Goal: Task Accomplishment & Management: Complete application form

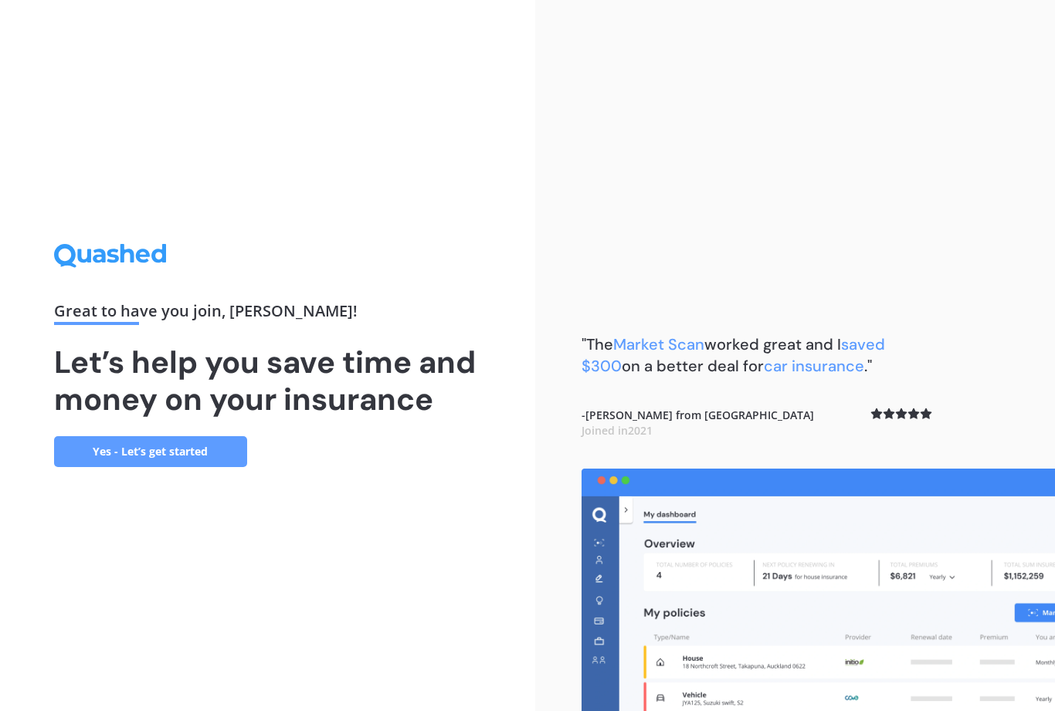
scroll to position [50, 0]
click at [154, 436] on link "Yes - Let’s get started" at bounding box center [150, 451] width 193 height 31
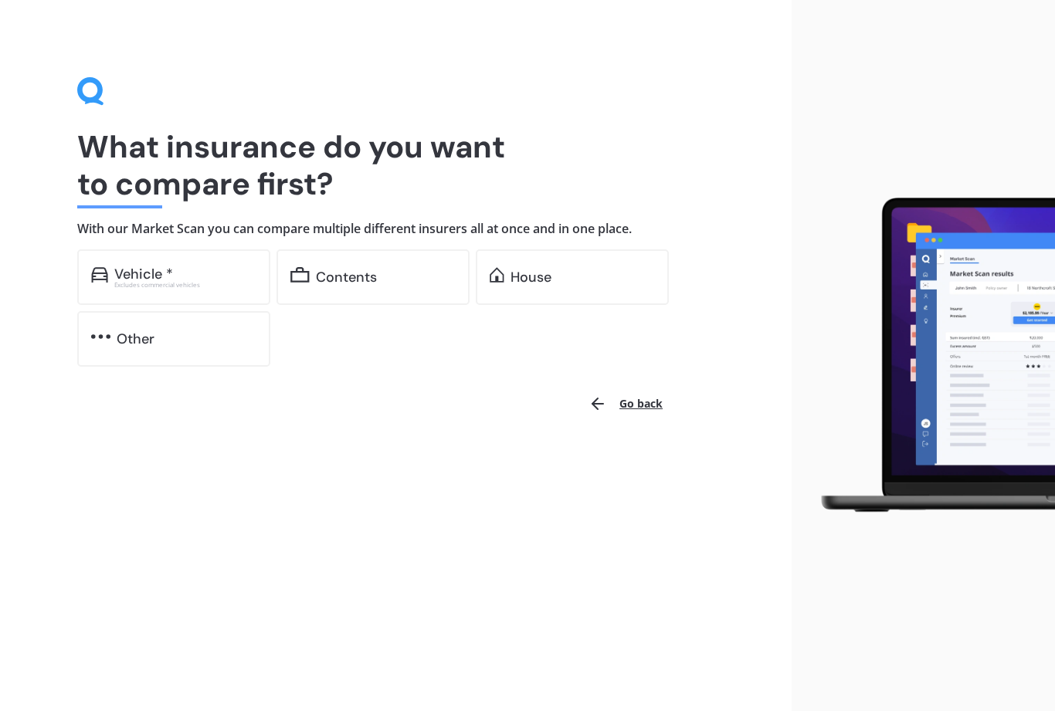
click at [555, 277] on div "House" at bounding box center [582, 276] width 144 height 15
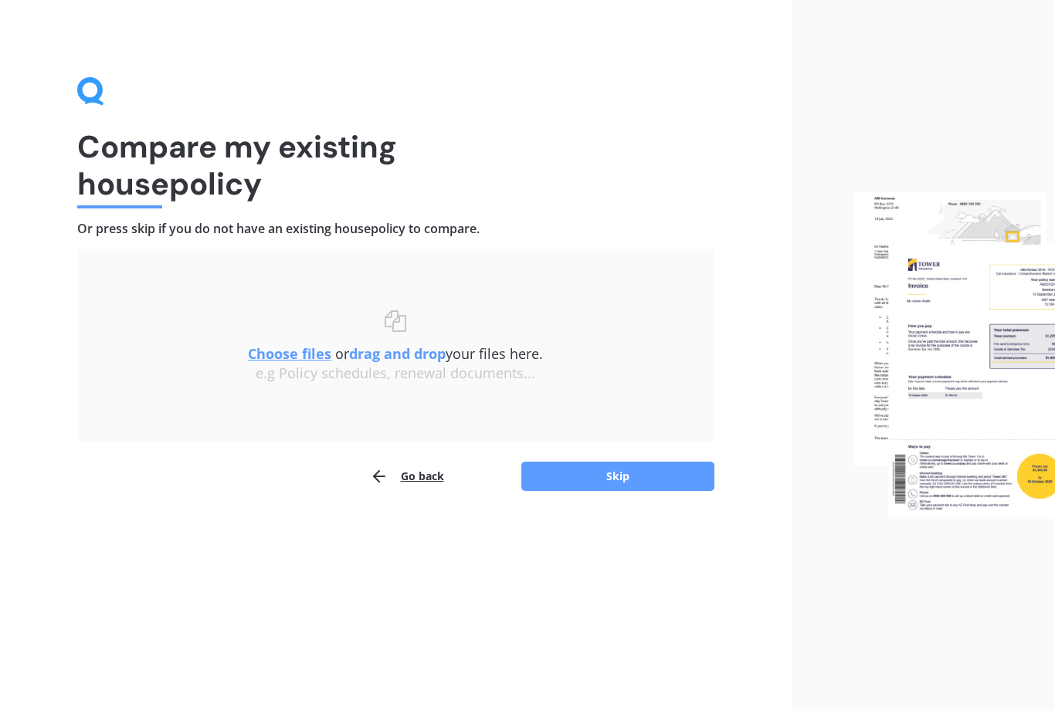
click at [612, 469] on button "Skip" at bounding box center [617, 476] width 193 height 29
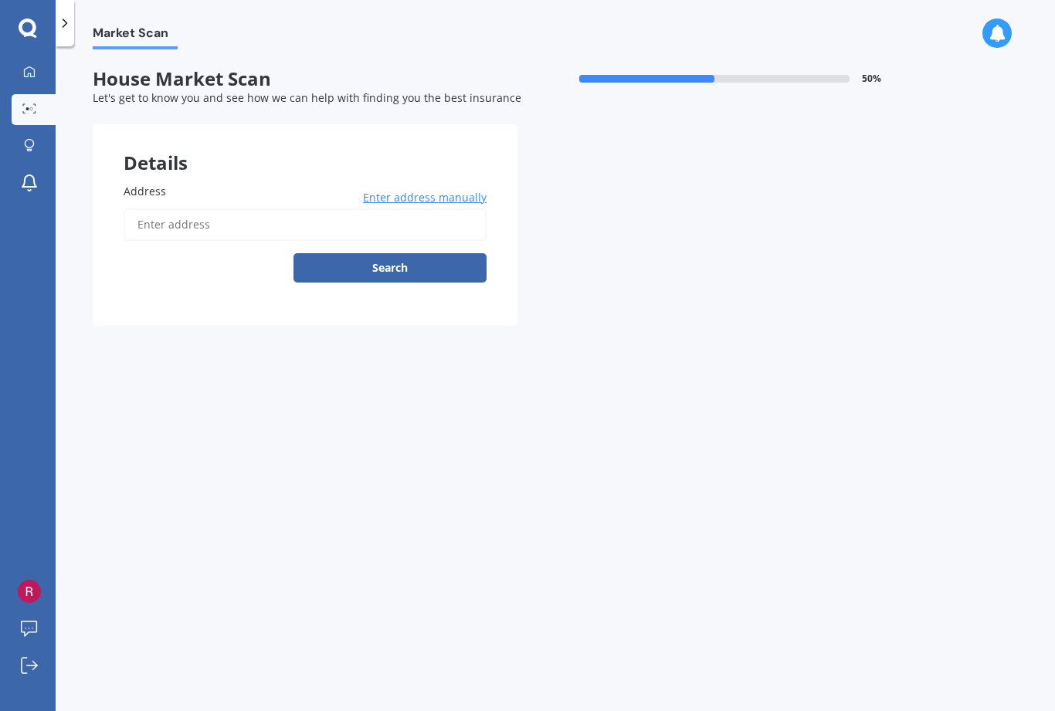
click at [138, 190] on span "Address" at bounding box center [145, 191] width 42 height 15
click at [138, 208] on input "Address" at bounding box center [305, 224] width 363 height 32
type input "[STREET_ADDRESS][PERSON_NAME][PERSON_NAME]"
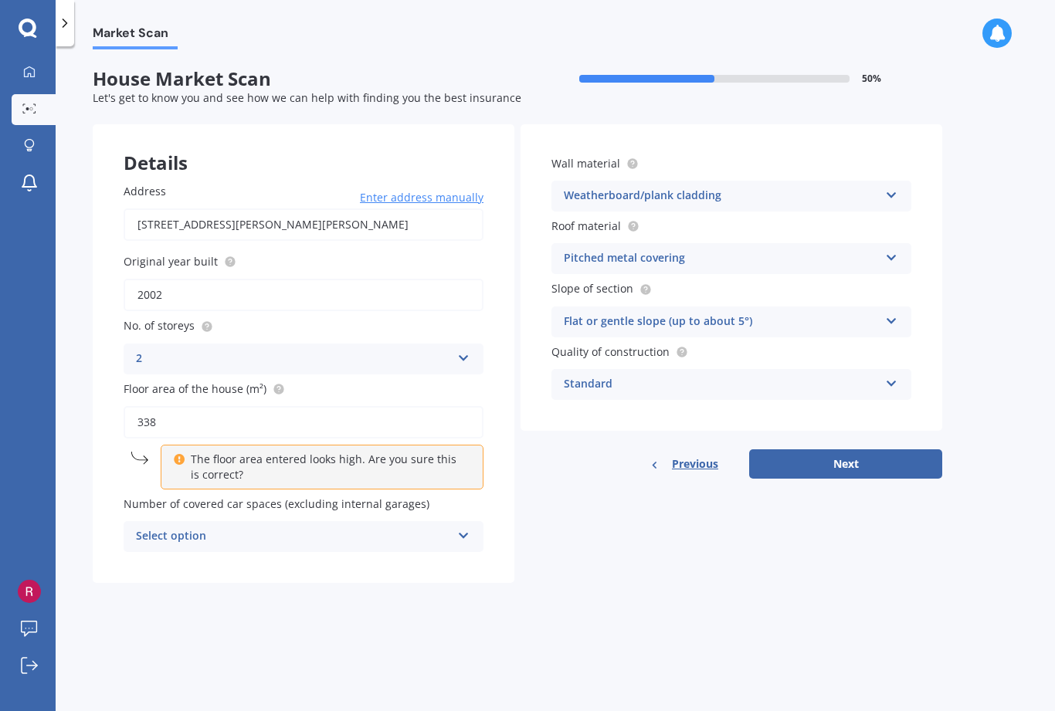
click at [216, 297] on input "2002" at bounding box center [304, 295] width 360 height 32
type input "2005"
click at [387, 528] on div "Select option" at bounding box center [293, 536] width 315 height 19
click at [326, 590] on div "1" at bounding box center [303, 595] width 358 height 28
click at [786, 205] on div "Weatherboard/plank cladding Artificial weatherboard/plank cladding Blockwork Br…" at bounding box center [731, 196] width 360 height 31
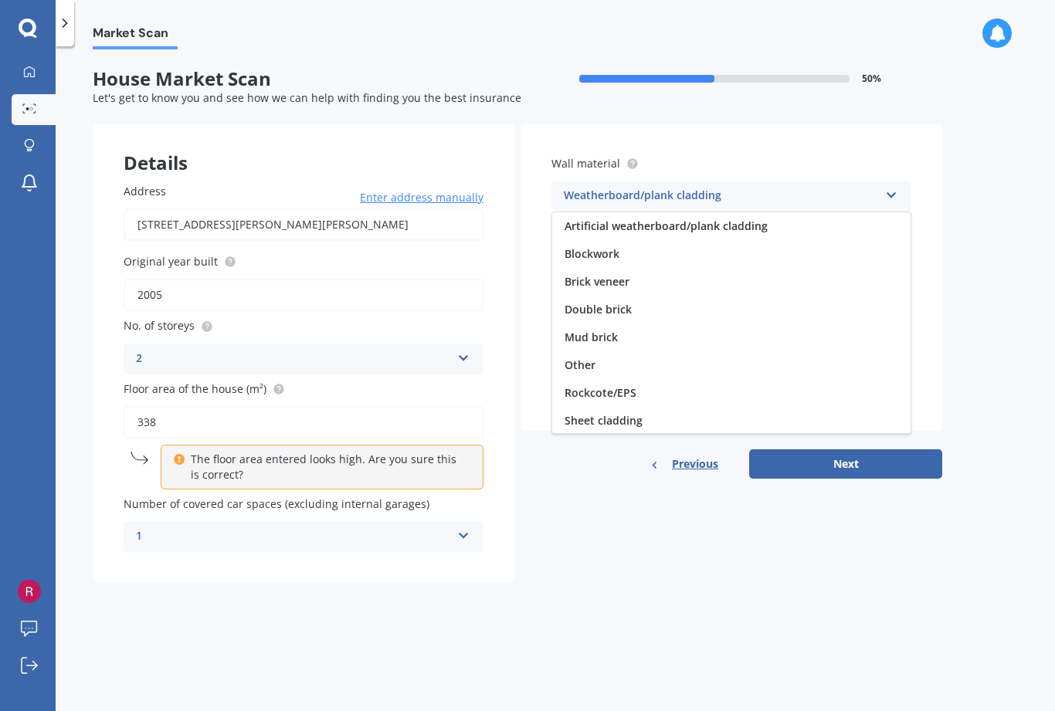
scroll to position [141, 0]
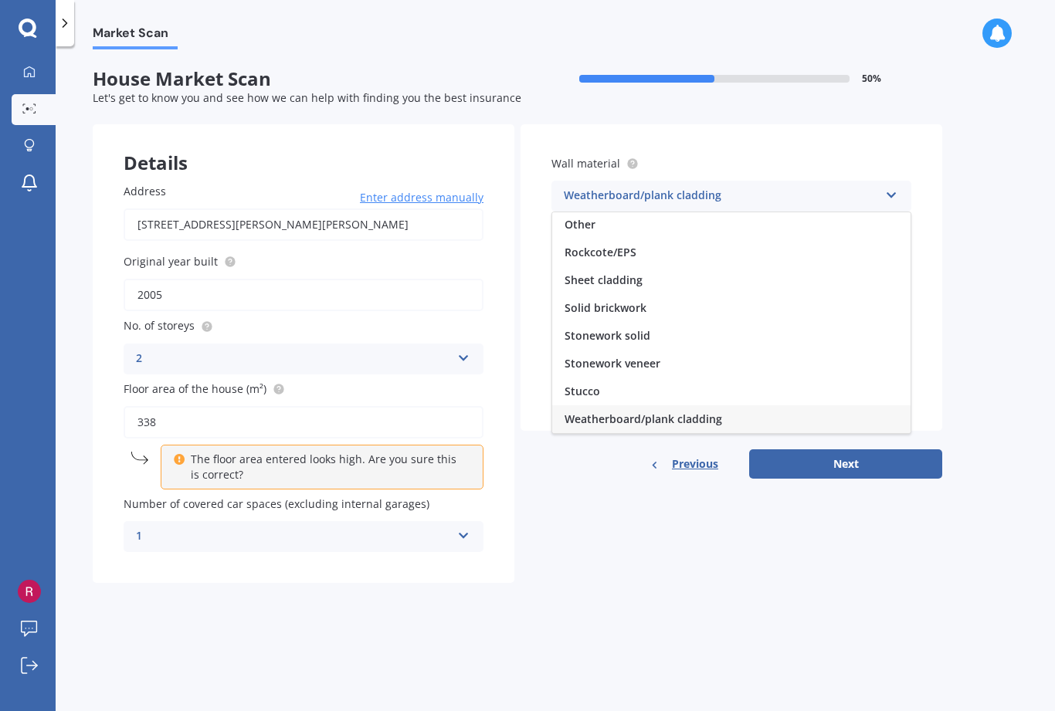
click at [581, 219] on span "Other" at bounding box center [579, 224] width 31 height 15
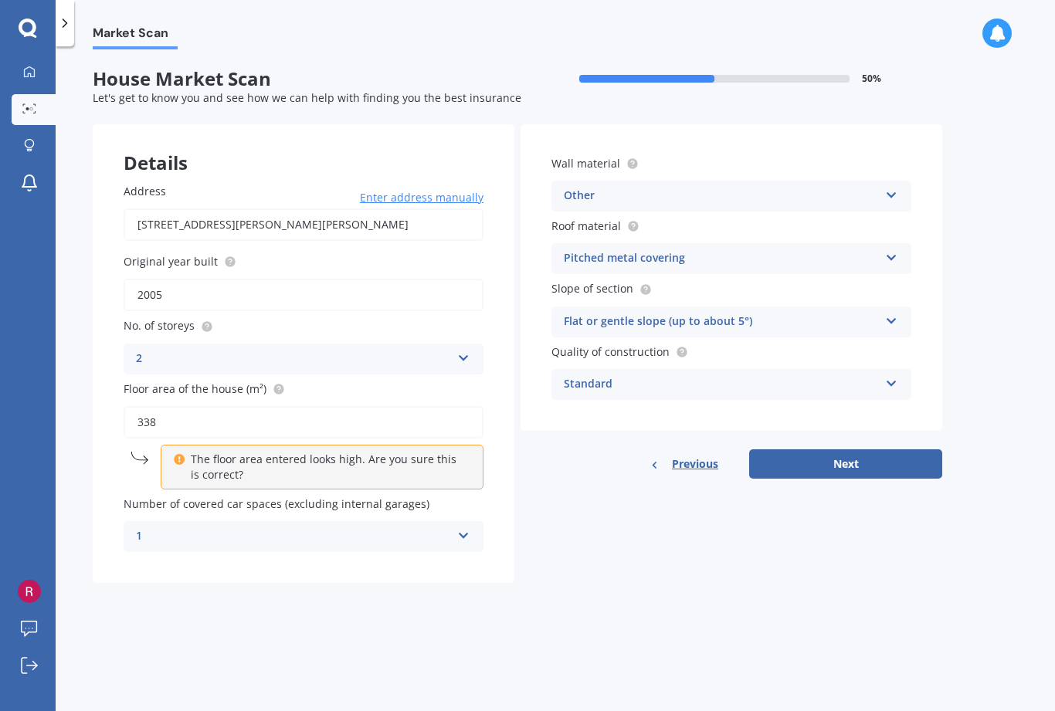
click at [781, 378] on div "Standard" at bounding box center [721, 384] width 315 height 19
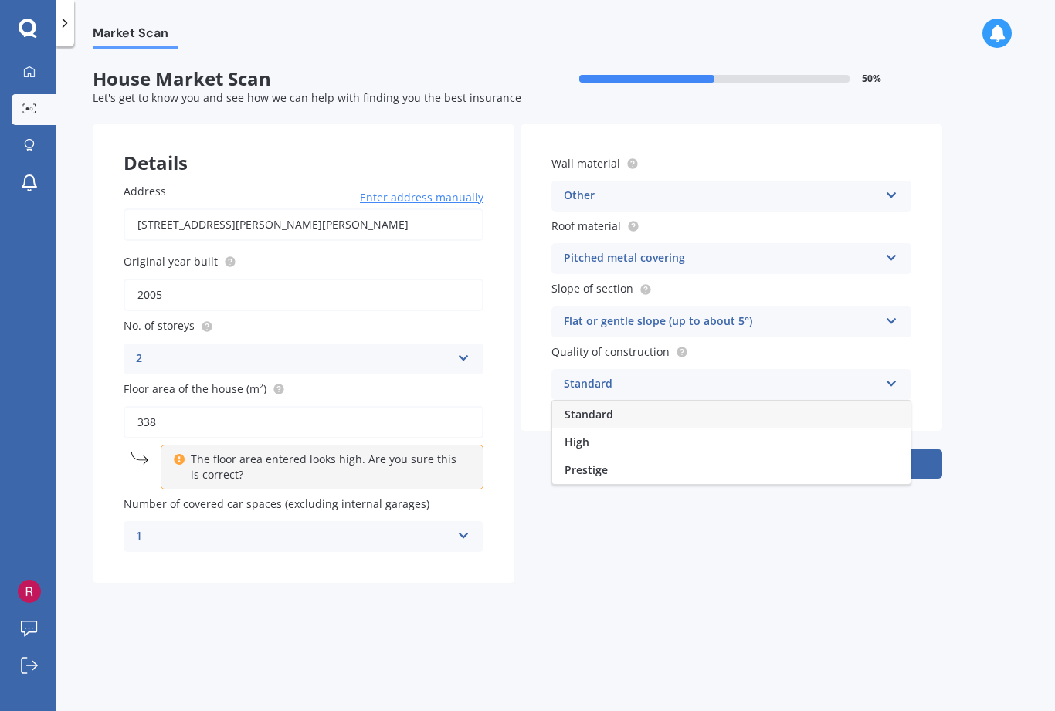
click at [768, 431] on div "High" at bounding box center [731, 443] width 358 height 28
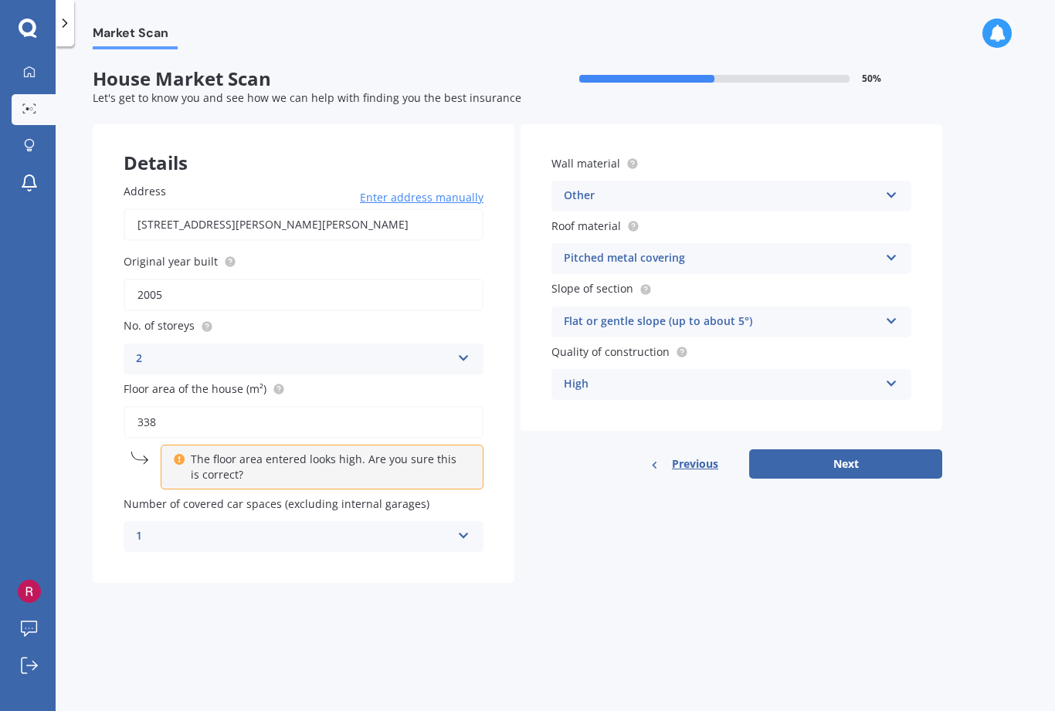
click at [854, 462] on button "Next" at bounding box center [845, 463] width 193 height 29
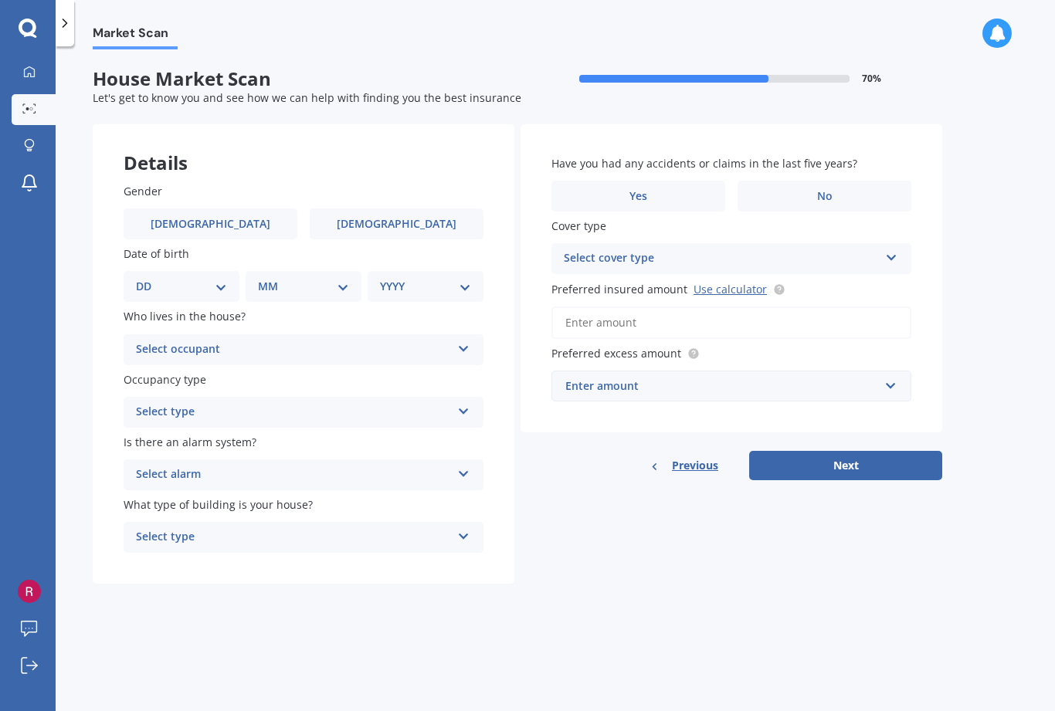
click at [212, 223] on span "[DEMOGRAPHIC_DATA]" at bounding box center [211, 224] width 120 height 13
click at [0, 0] on input "[DEMOGRAPHIC_DATA]" at bounding box center [0, 0] width 0 height 0
click at [153, 280] on select "DD 01 02 03 04 05 06 07 08 09 10 11 12 13 14 15 16 17 18 19 20 21 22 23 24 25 2…" at bounding box center [181, 286] width 91 height 17
select select "14"
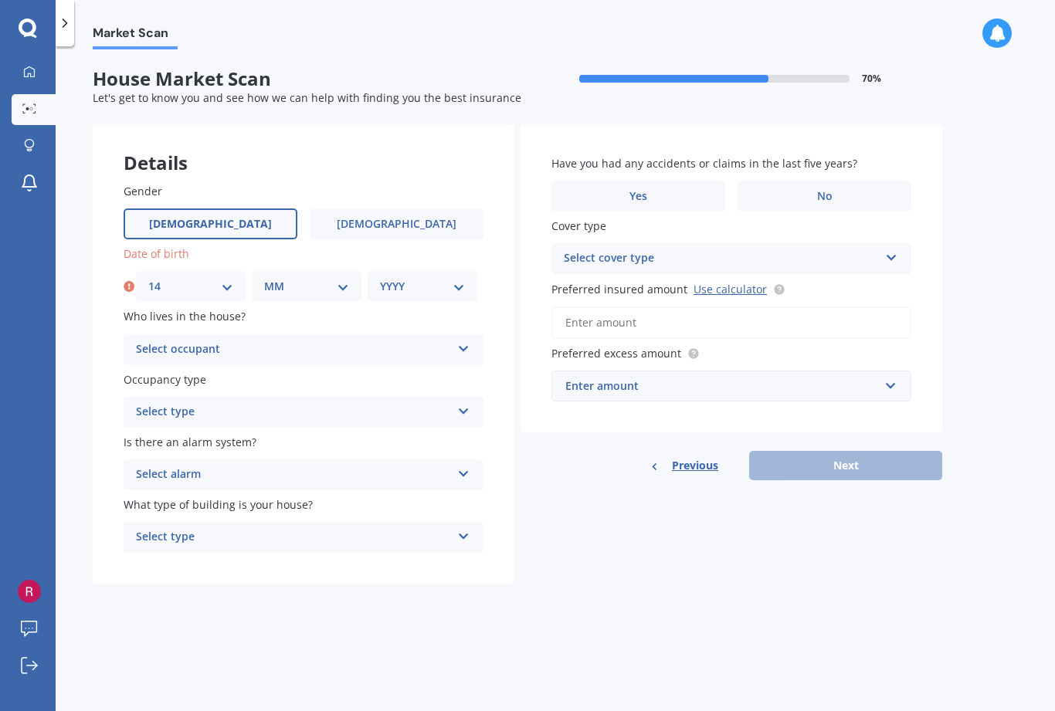
click at [282, 282] on select "MM 01 02 03 04 05 06 07 08 09 10 11 12" at bounding box center [306, 286] width 85 height 17
select select "09"
click at [411, 285] on select "YYYY 2009 2008 2007 2006 2005 2004 2003 2002 2001 2000 1999 1998 1997 1996 1995…" at bounding box center [422, 286] width 85 height 17
select select "1948"
click at [215, 347] on div "Select occupant" at bounding box center [293, 350] width 315 height 19
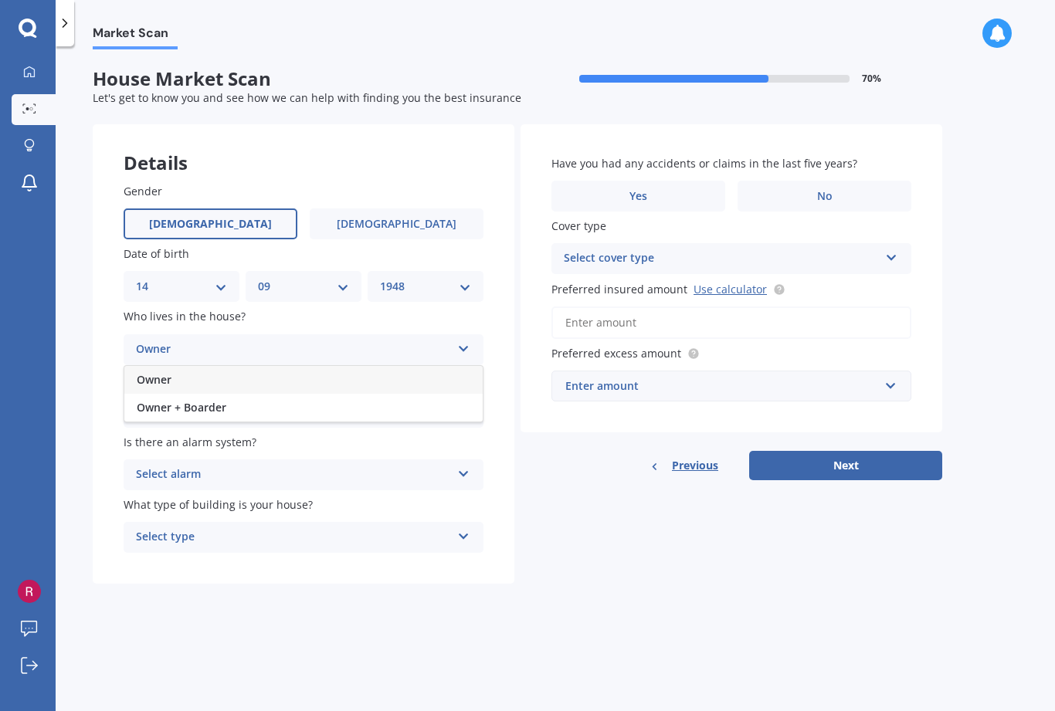
click at [354, 349] on div "Owner" at bounding box center [293, 350] width 315 height 19
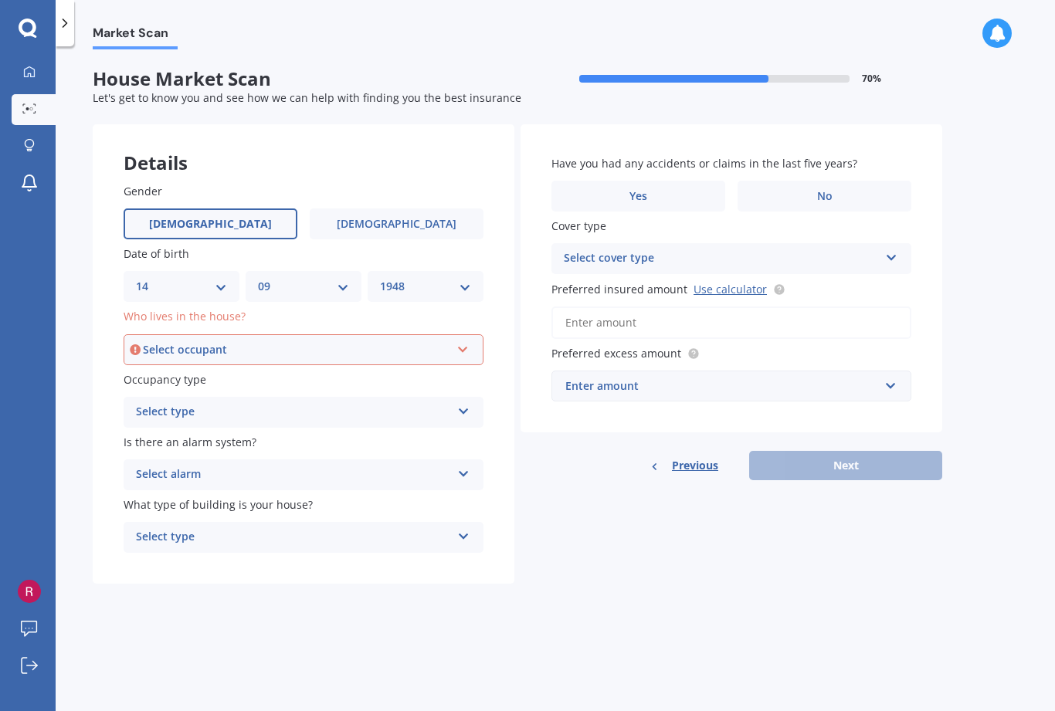
click at [337, 344] on div "Select occupant" at bounding box center [296, 349] width 307 height 17
click at [321, 613] on div "Market Scan House Market Scan 70 % Let's get to know you and see how we can hel…" at bounding box center [555, 381] width 999 height 665
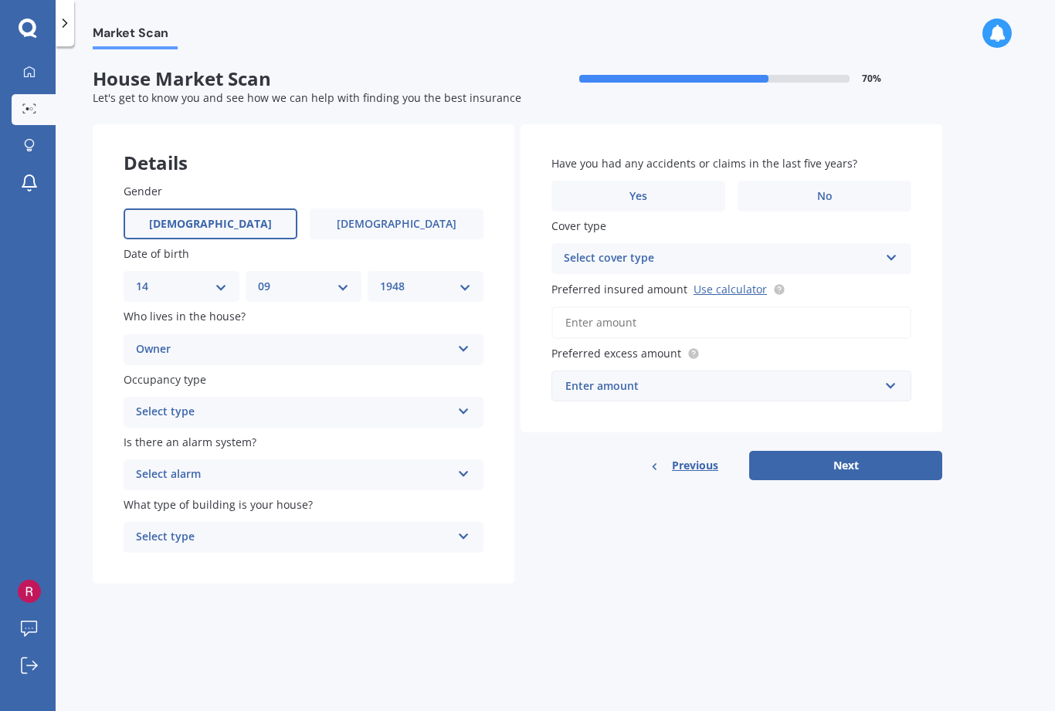
click at [318, 409] on div "Select type" at bounding box center [293, 412] width 315 height 19
click at [317, 406] on div "Permanent" at bounding box center [293, 412] width 315 height 19
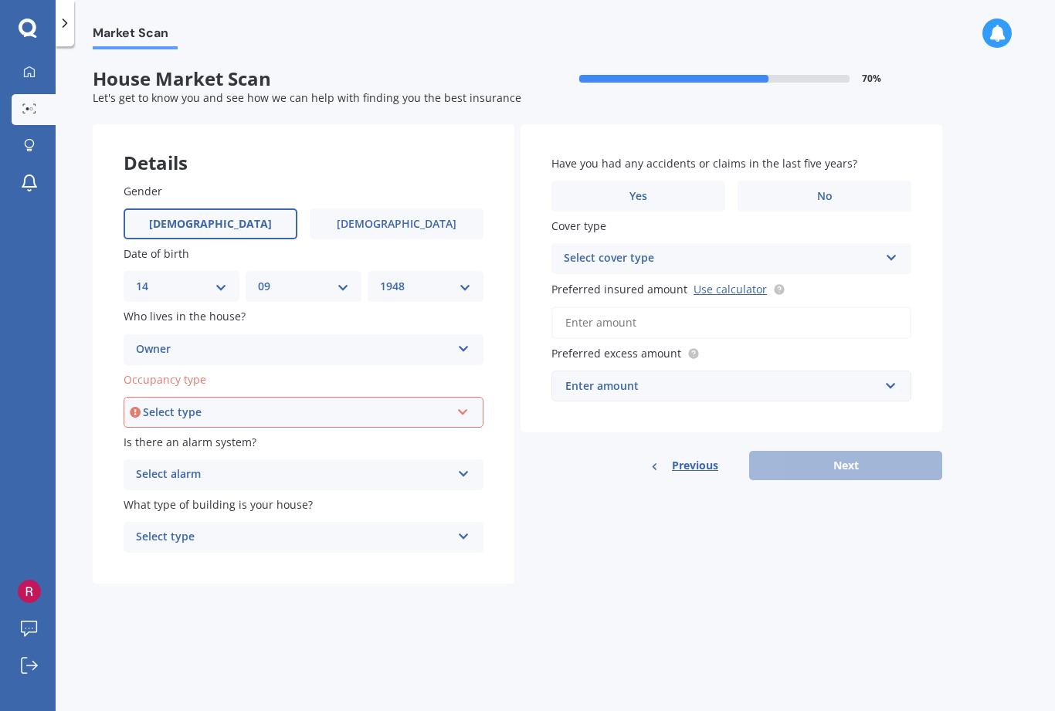
click at [335, 404] on div "Select type" at bounding box center [296, 412] width 307 height 17
click at [341, 528] on div "Select type" at bounding box center [293, 537] width 315 height 19
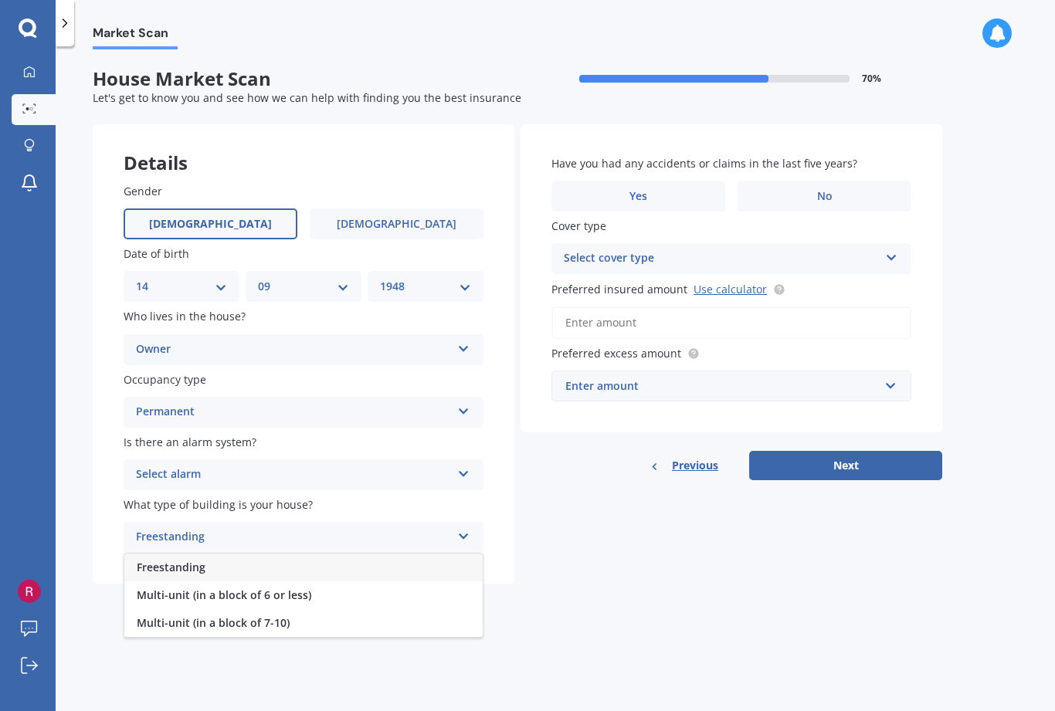
click at [364, 554] on div "Freestanding" at bounding box center [303, 568] width 358 height 28
click at [821, 181] on label "No" at bounding box center [824, 196] width 174 height 31
click at [0, 0] on input "No" at bounding box center [0, 0] width 0 height 0
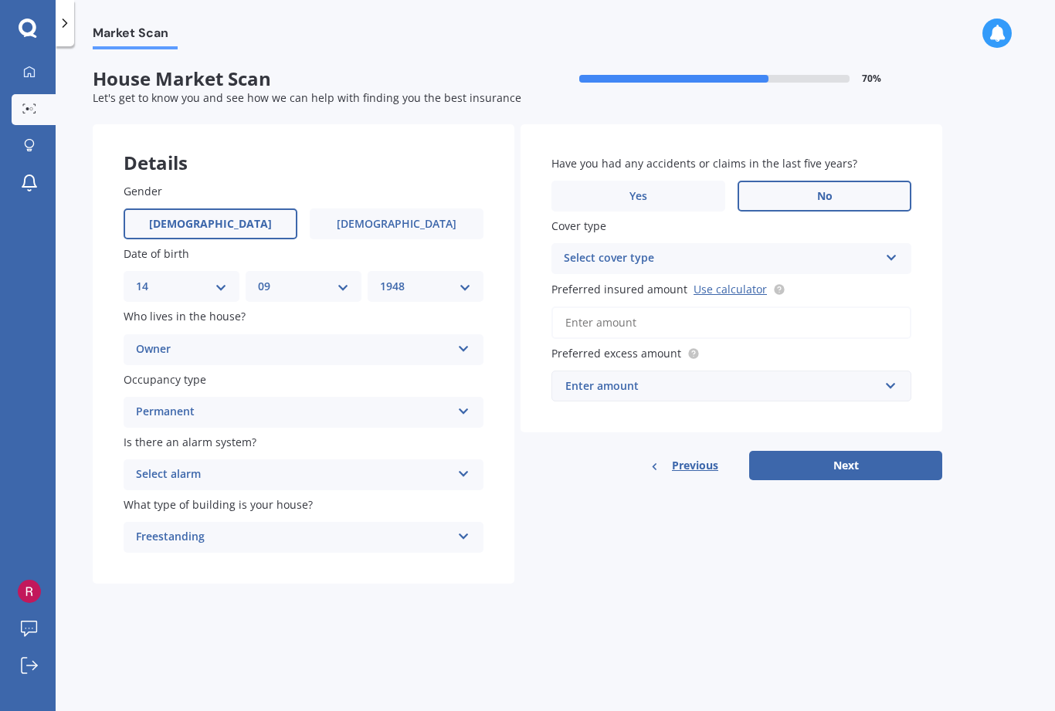
click at [778, 249] on div "Select cover type" at bounding box center [721, 258] width 315 height 19
click at [851, 275] on div "High" at bounding box center [731, 289] width 358 height 28
click at [879, 243] on div "High High" at bounding box center [731, 258] width 360 height 31
click at [1017, 286] on div "Market Scan House Market Scan 70 % Let's get to know you and see how we can hel…" at bounding box center [555, 381] width 999 height 665
click at [680, 307] on input "Preferred insured amount Use calculator" at bounding box center [731, 323] width 360 height 32
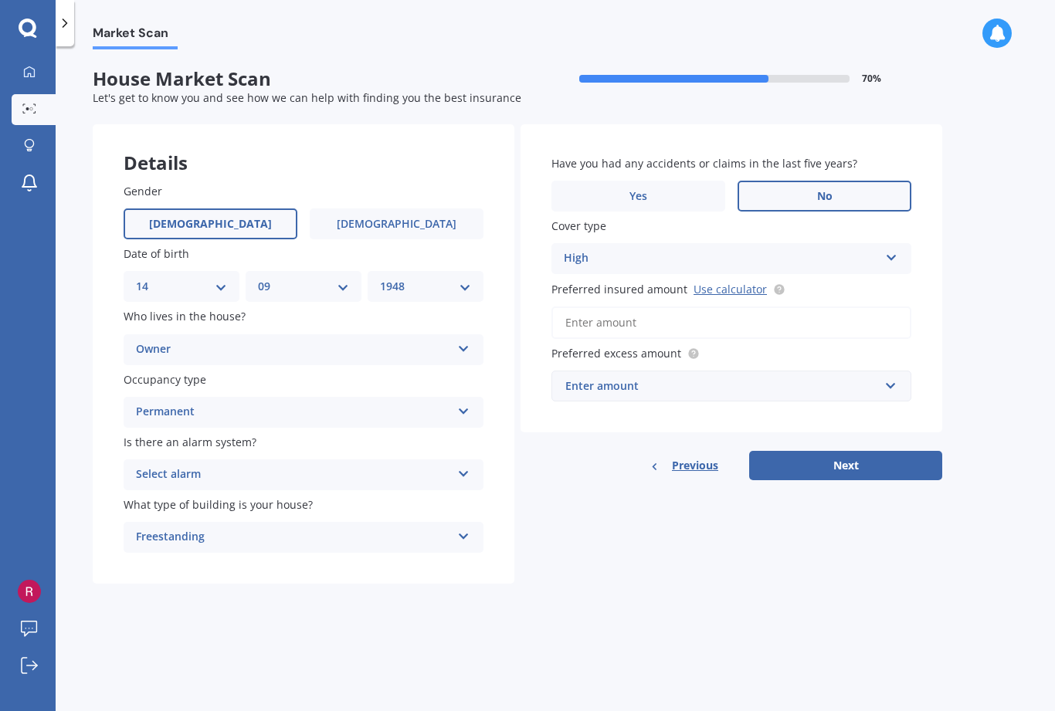
click at [1005, 288] on div "Market Scan House Market Scan 70 % Let's get to know you and see how we can hel…" at bounding box center [555, 381] width 999 height 665
click at [697, 371] on input "text" at bounding box center [726, 385] width 346 height 29
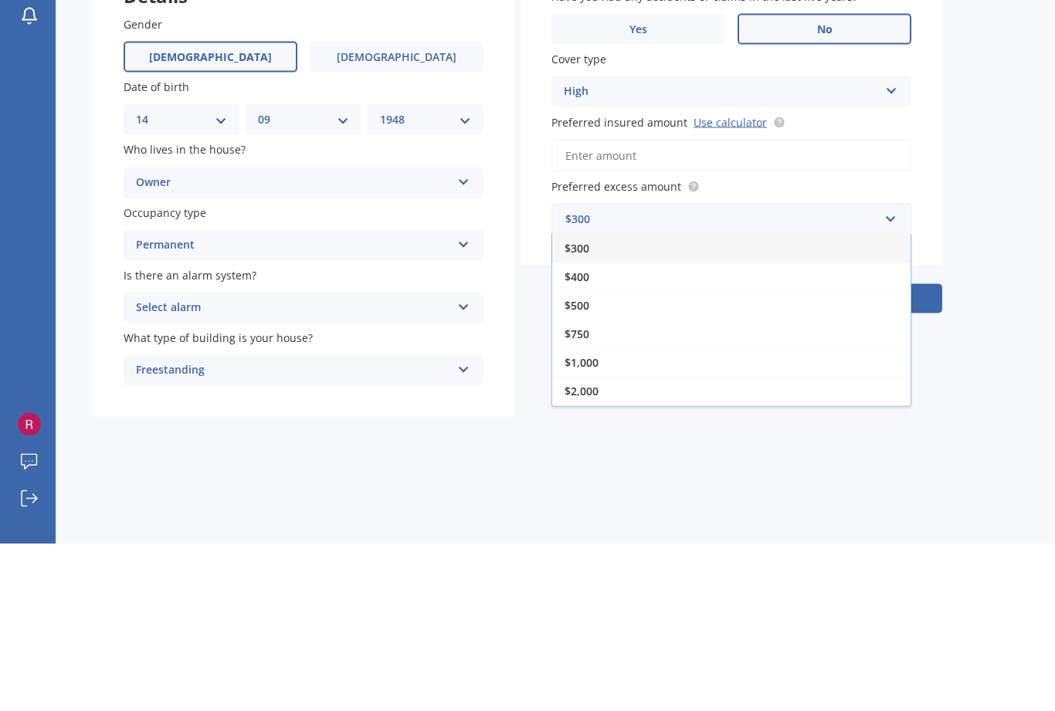
click at [587, 522] on span "$1,000" at bounding box center [581, 529] width 34 height 15
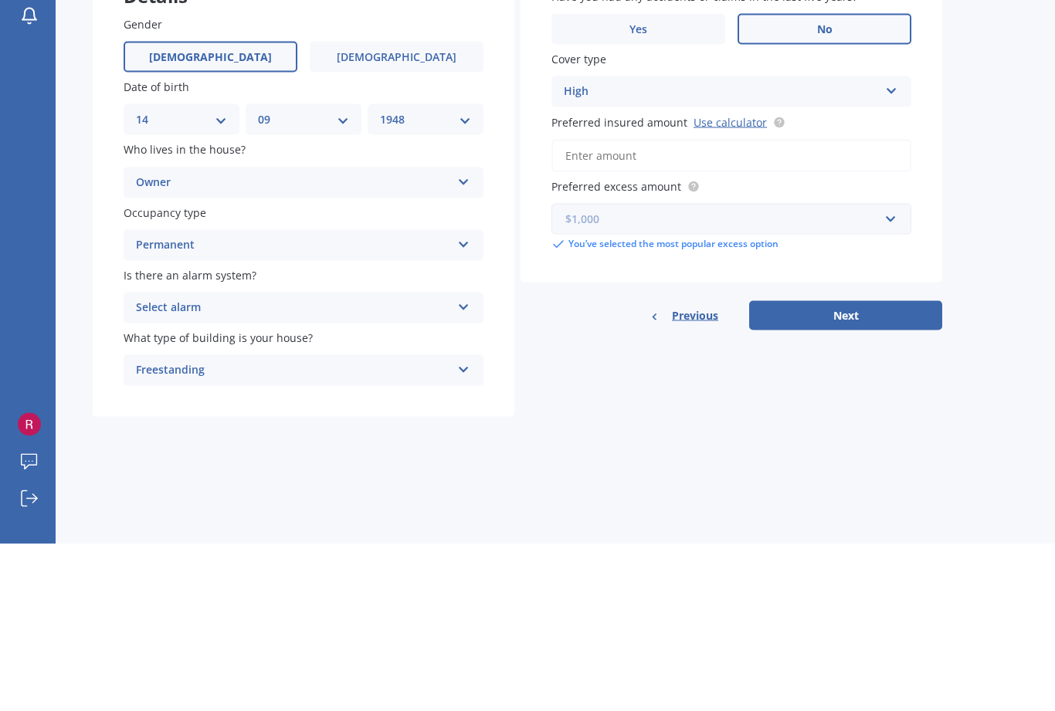
scroll to position [27, 0]
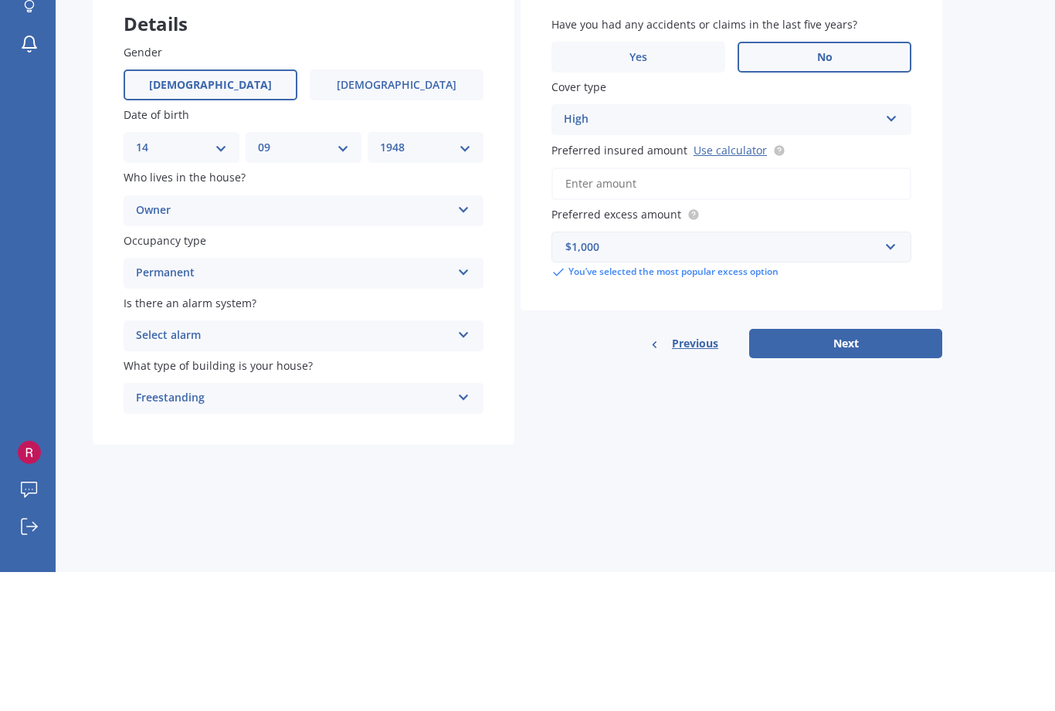
click at [575, 307] on input "Preferred insured amount Use calculator" at bounding box center [731, 323] width 360 height 32
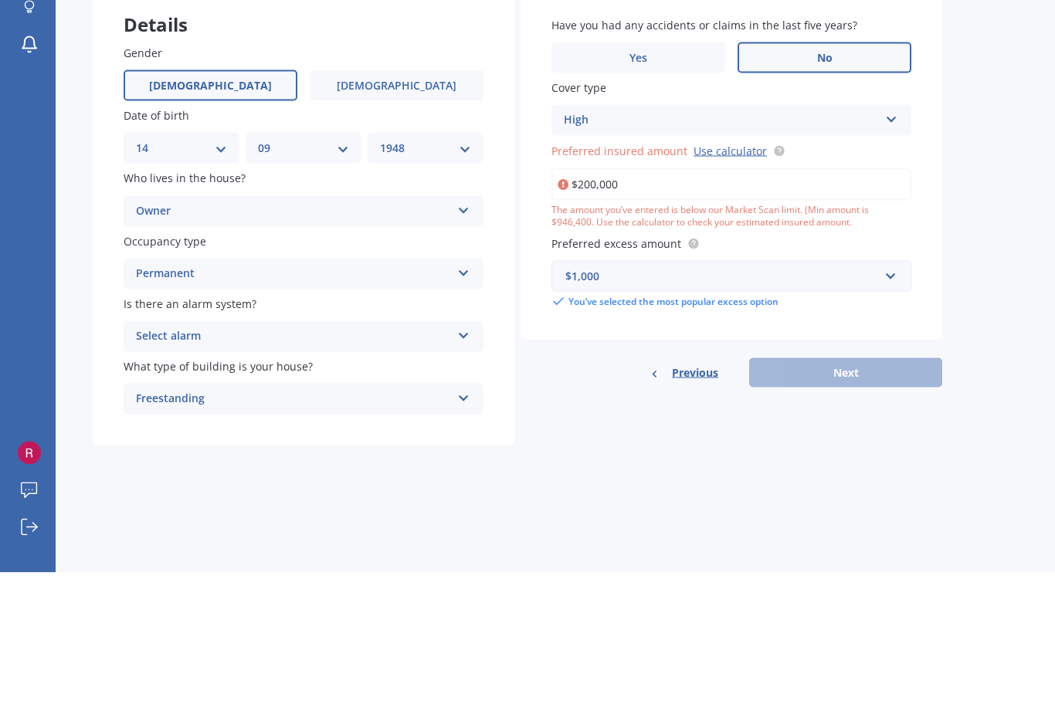
type input "$2,000,000"
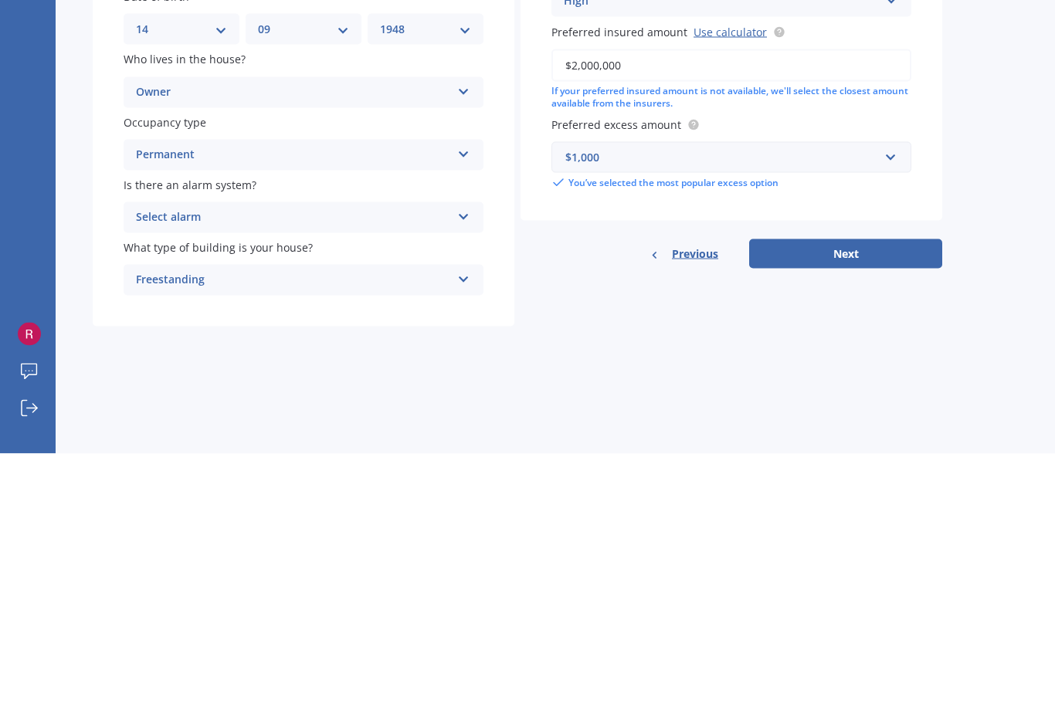
click at [850, 497] on button "Next" at bounding box center [845, 511] width 193 height 29
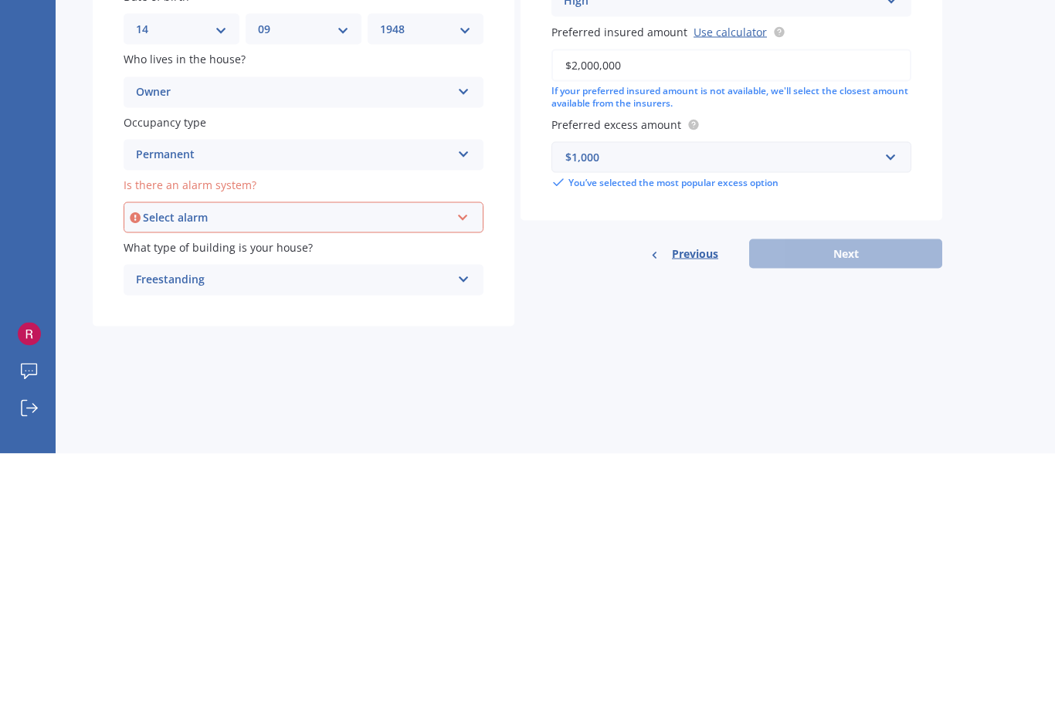
scroll to position [50, 0]
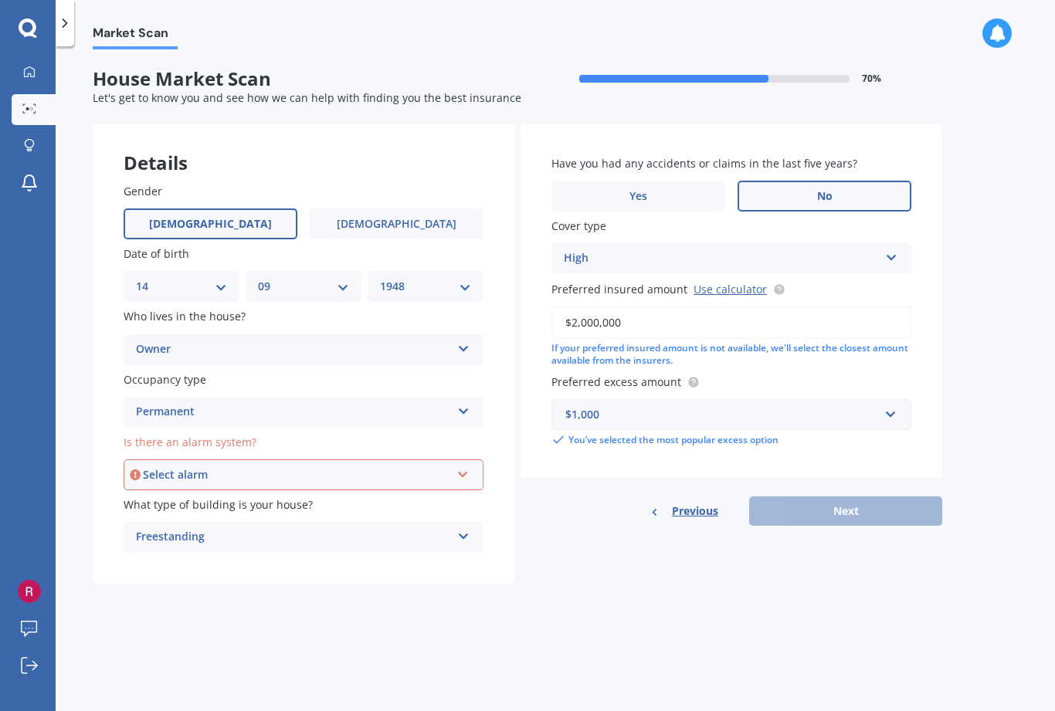
click at [397, 466] on div "Select alarm" at bounding box center [296, 474] width 307 height 17
click at [376, 518] on div "Yes, not monitored" at bounding box center [303, 532] width 357 height 28
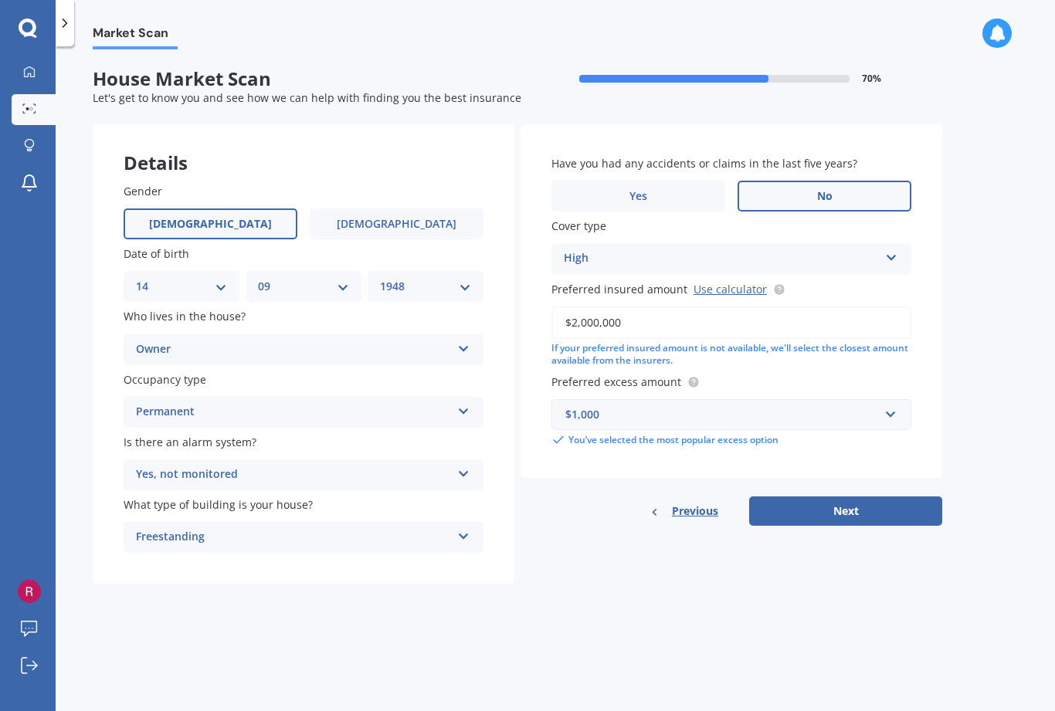
click at [839, 497] on button "Next" at bounding box center [845, 511] width 193 height 29
select select "14"
select select "09"
select select "1948"
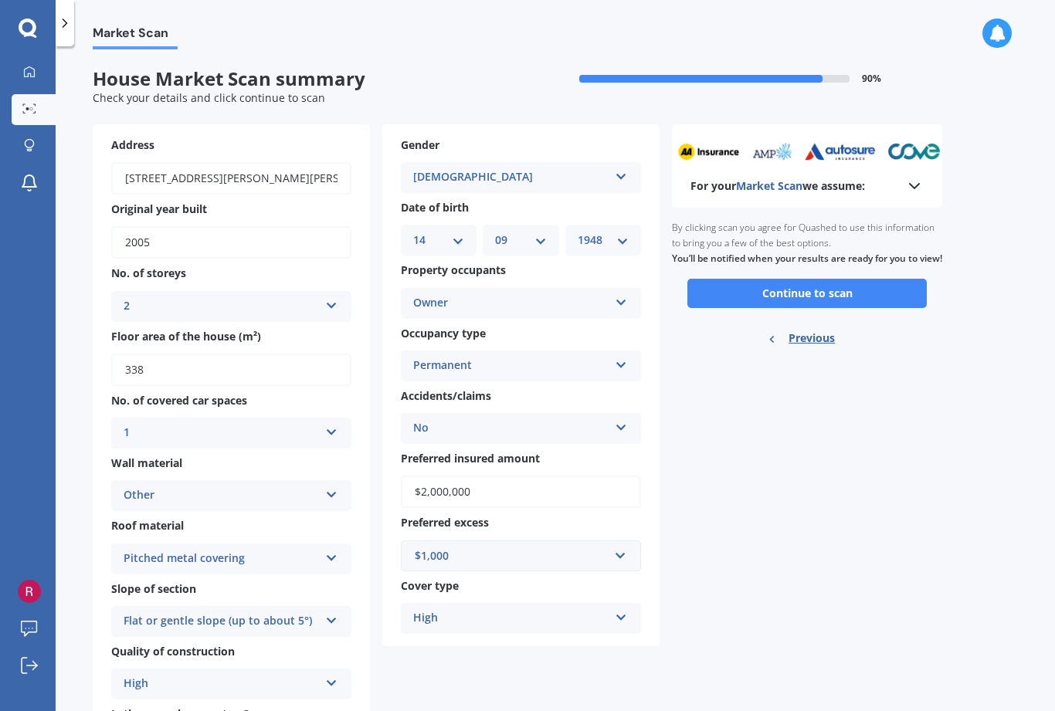
scroll to position [0, 0]
click at [777, 177] on div "For your Market Scan we assume:" at bounding box center [806, 186] width 233 height 19
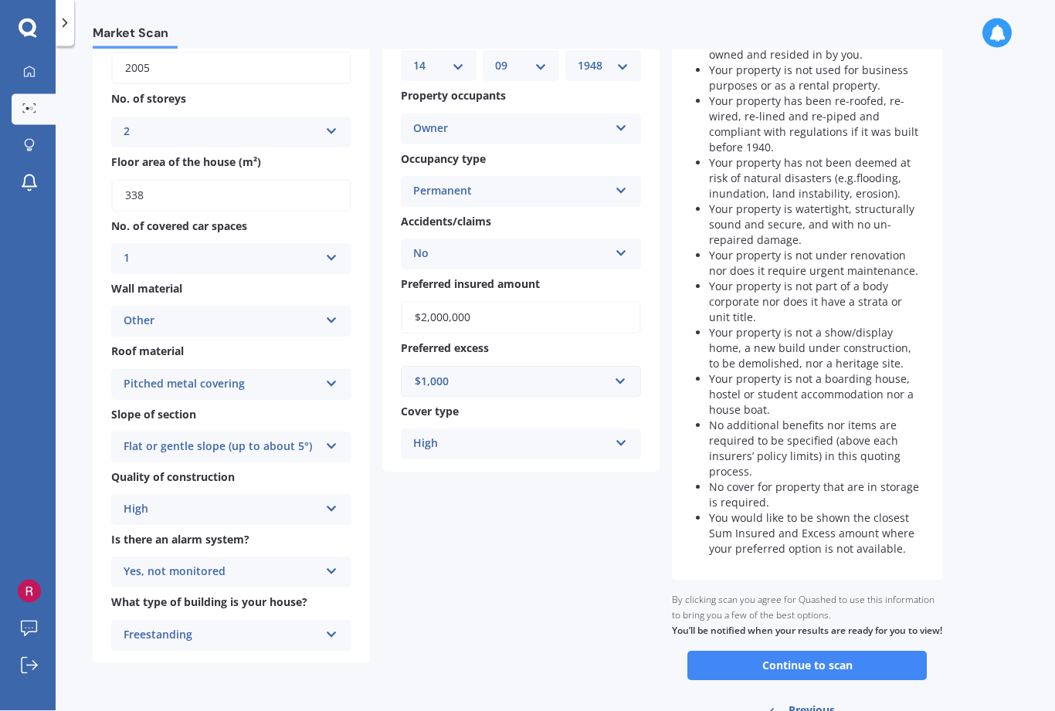
scroll to position [172, 0]
click at [810, 701] on span "Previous" at bounding box center [811, 712] width 46 height 23
select select "14"
select select "09"
select select "1948"
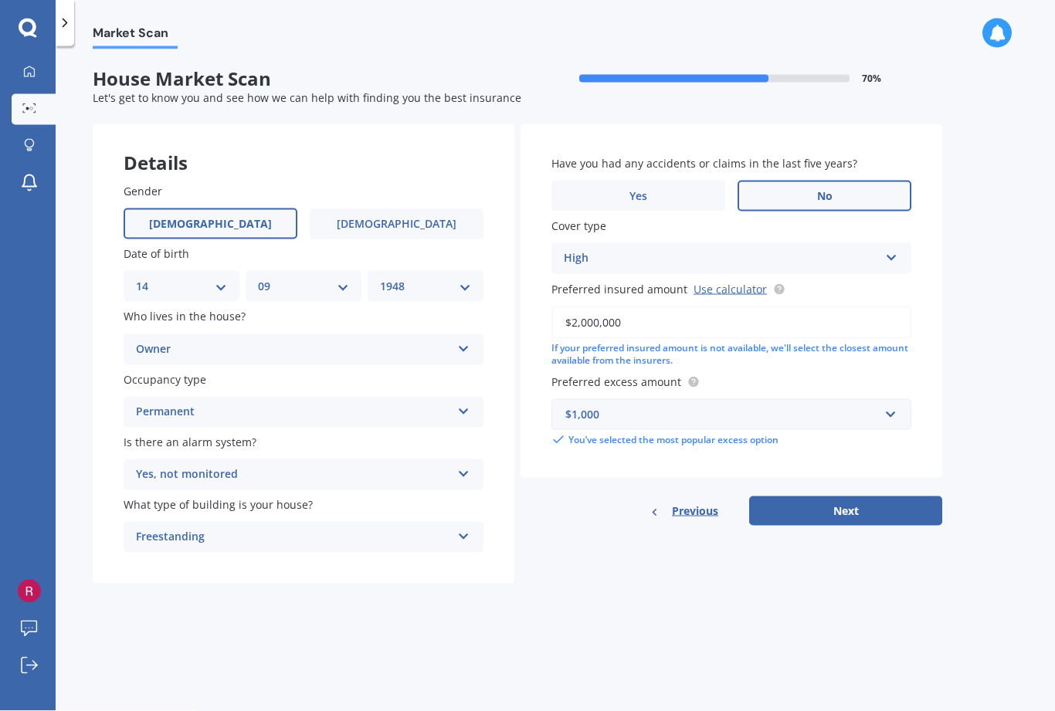
scroll to position [0, 0]
click at [656, 400] on input "text" at bounding box center [726, 414] width 346 height 29
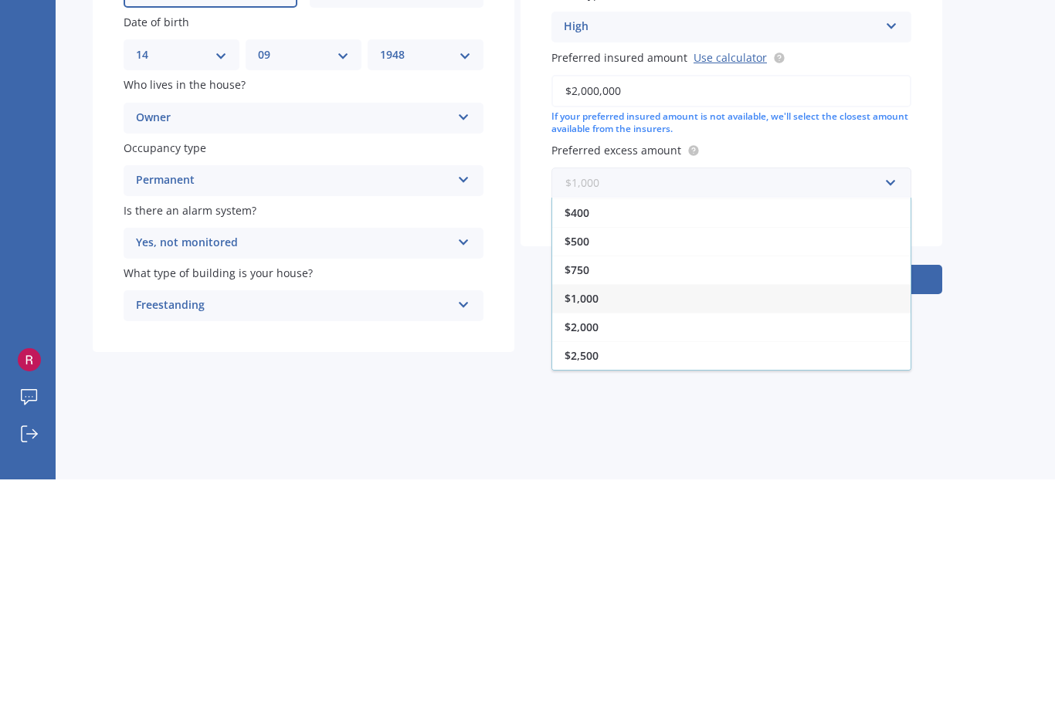
scroll to position [28, 0]
click at [697, 544] on div "$2,000" at bounding box center [731, 558] width 358 height 29
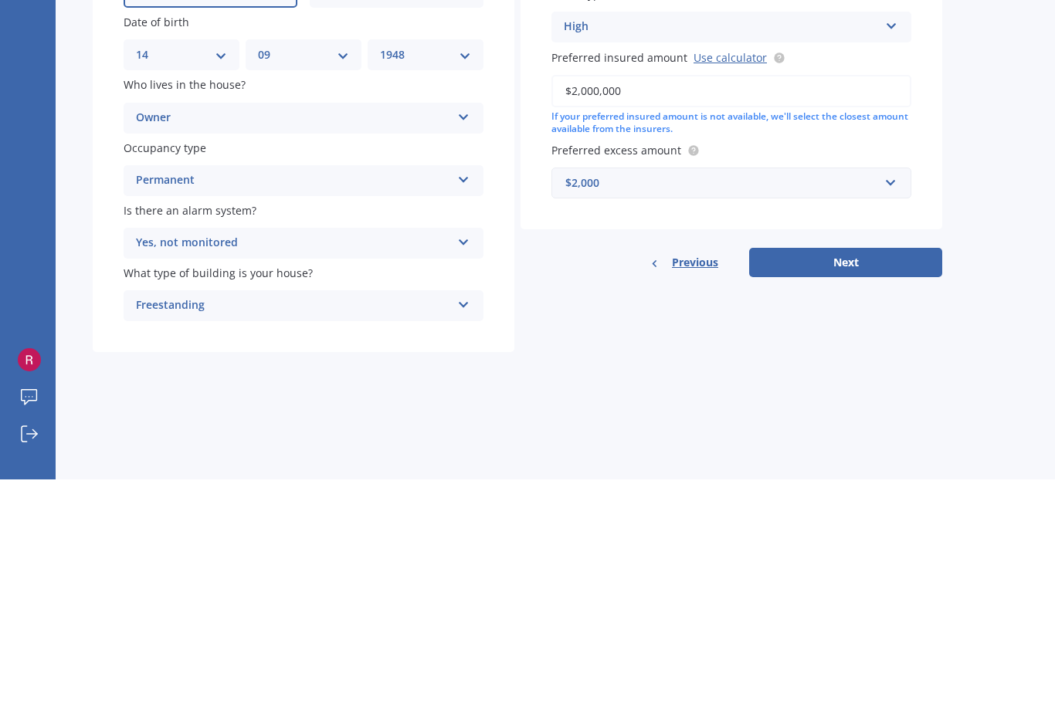
scroll to position [50, 0]
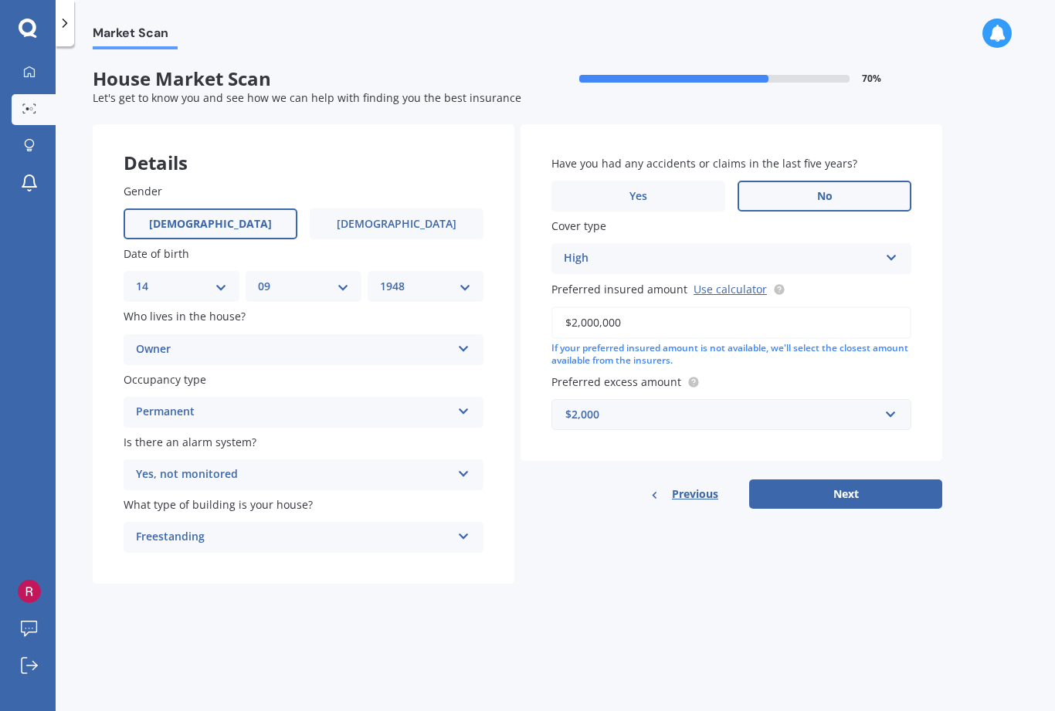
click at [843, 480] on button "Next" at bounding box center [845, 494] width 193 height 29
select select "14"
select select "09"
select select "1948"
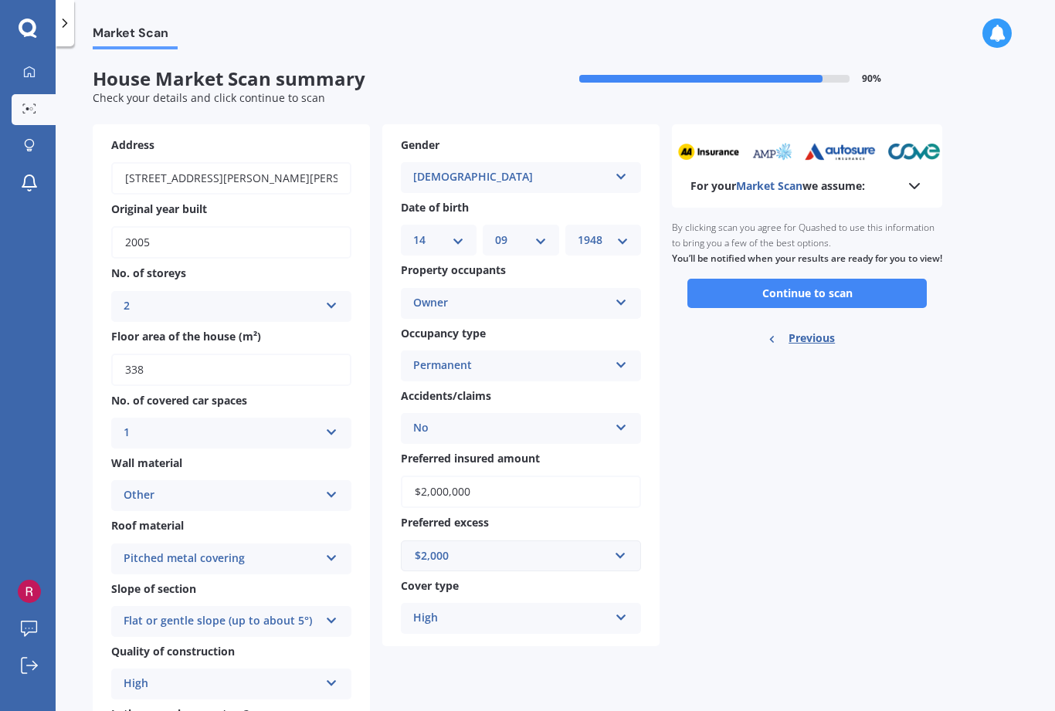
click at [777, 178] on span "Market Scan" at bounding box center [769, 185] width 66 height 15
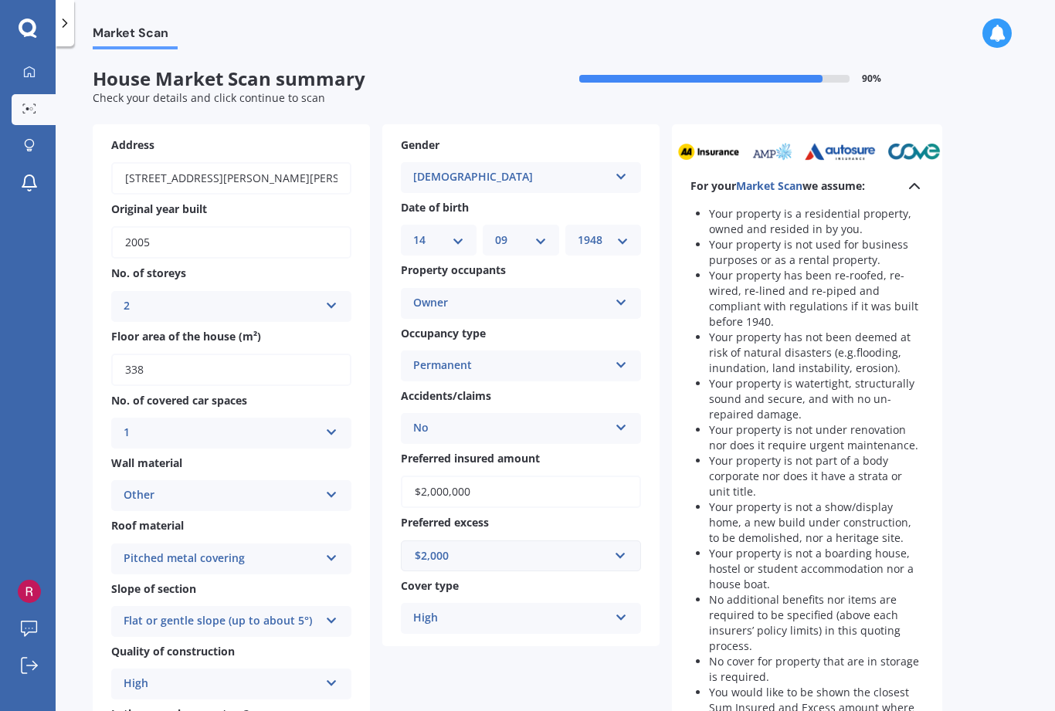
click at [500, 476] on input "$2,000,000" at bounding box center [521, 492] width 240 height 32
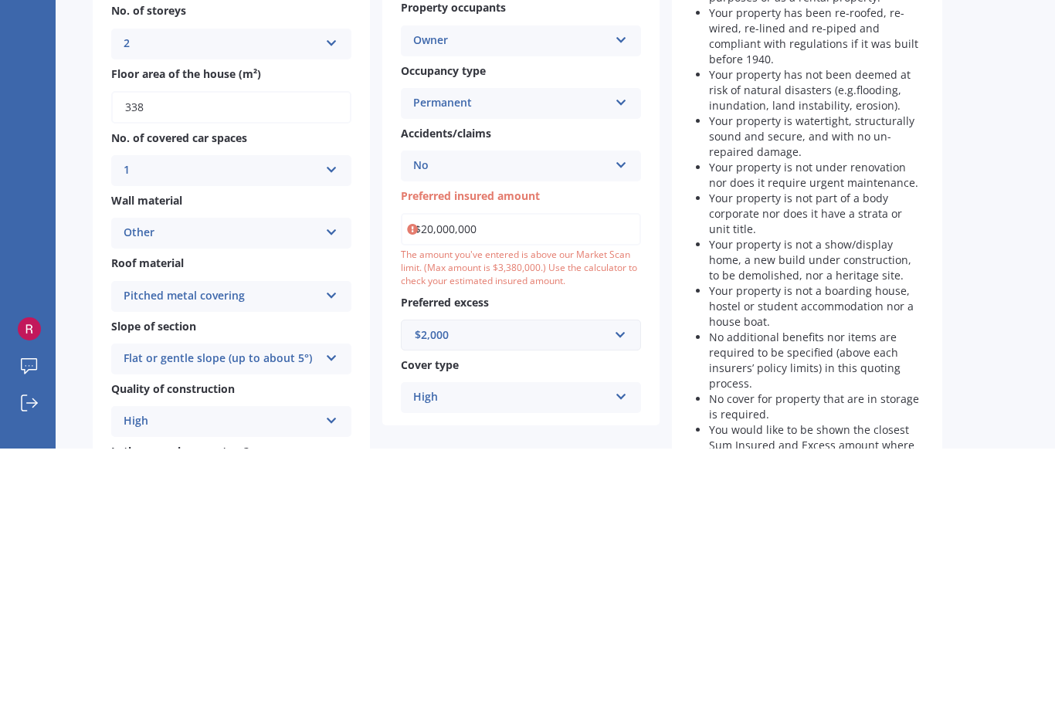
type input "$2,000,000"
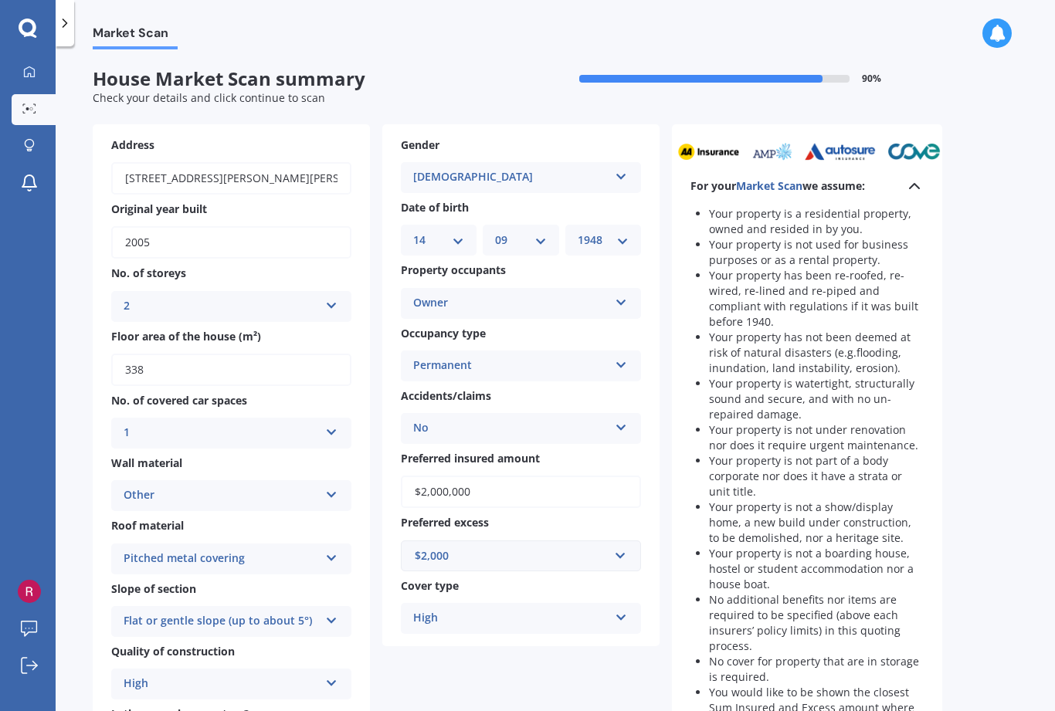
click at [263, 486] on div "Other" at bounding box center [221, 495] width 195 height 19
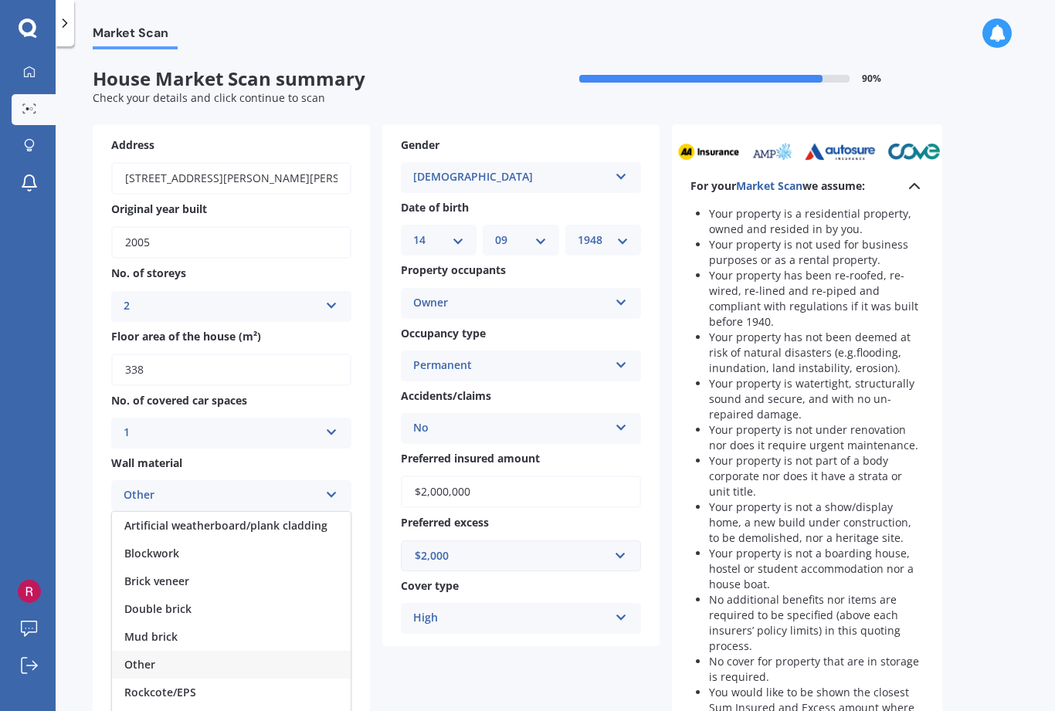
click at [256, 540] on div "Blockwork" at bounding box center [231, 554] width 239 height 28
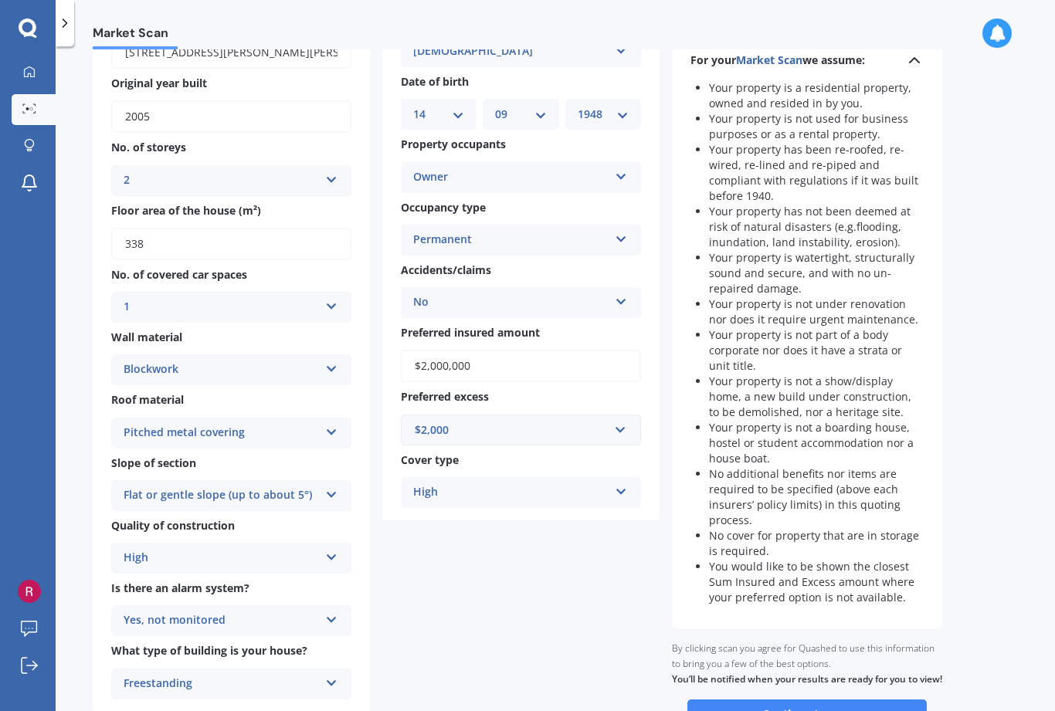
scroll to position [127, 0]
click at [263, 297] on div "1" at bounding box center [221, 306] width 195 height 19
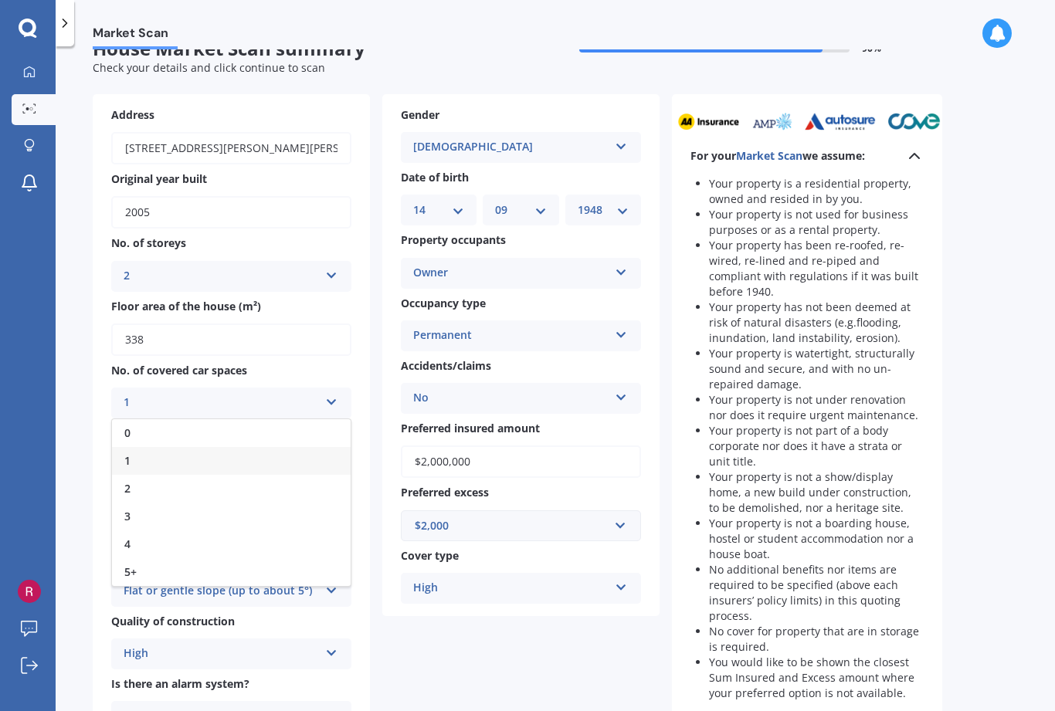
scroll to position [29, 0]
click at [528, 644] on div "Address [STREET_ADDRESS][PERSON_NAME][PERSON_NAME] Original year built 2005 No.…" at bounding box center [376, 487] width 567 height 785
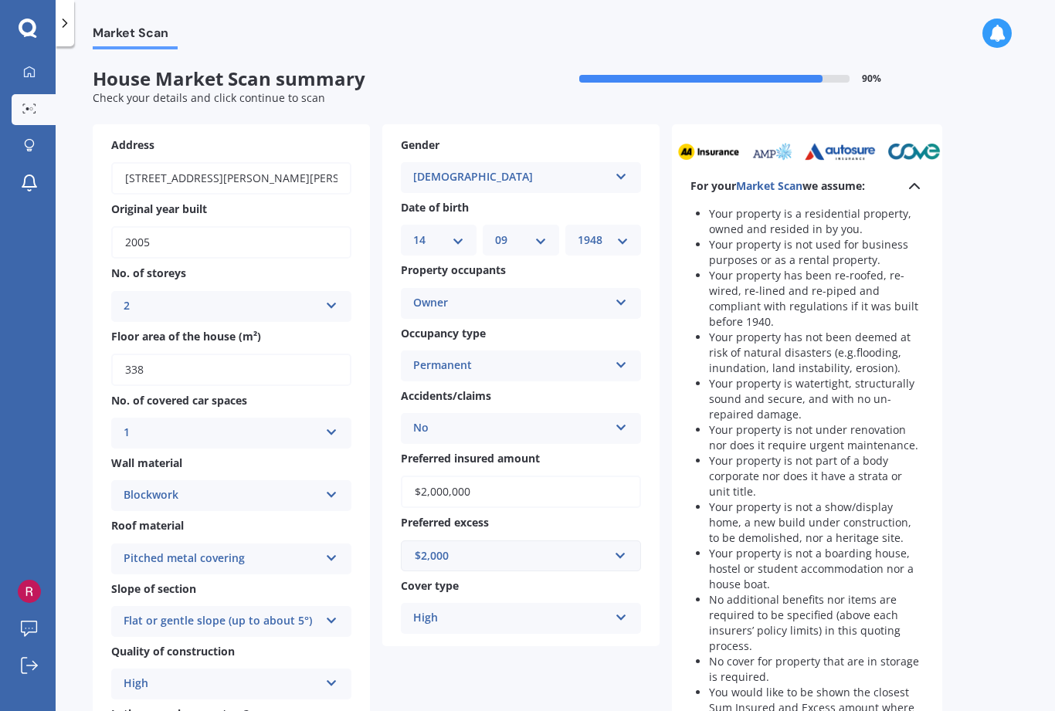
scroll to position [0, 0]
